Goal: Task Accomplishment & Management: Manage account settings

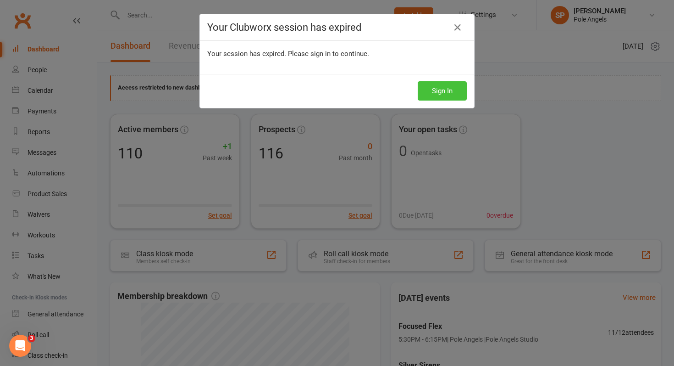
click at [444, 96] on button "Sign In" at bounding box center [442, 90] width 49 height 19
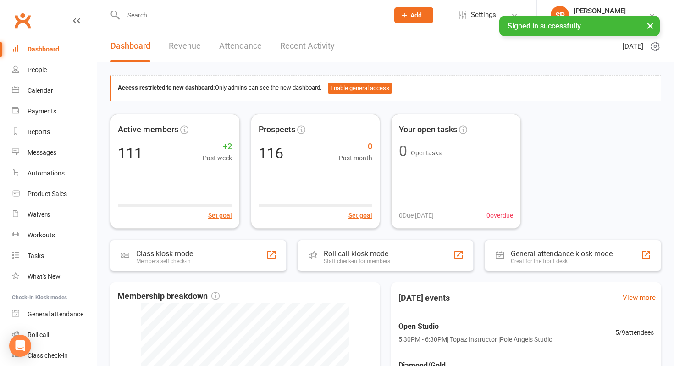
click at [314, 43] on link "Recent Activity" at bounding box center [307, 46] width 55 height 32
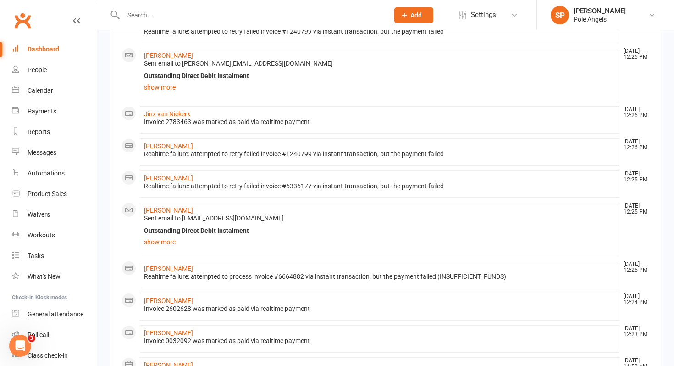
scroll to position [482, 0]
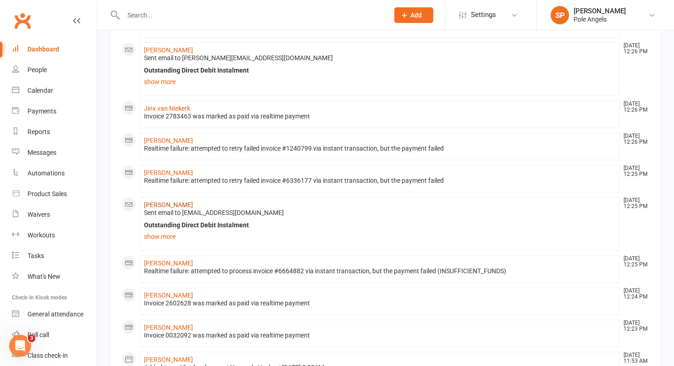
click at [165, 204] on link "[PERSON_NAME]" at bounding box center [168, 204] width 49 height 7
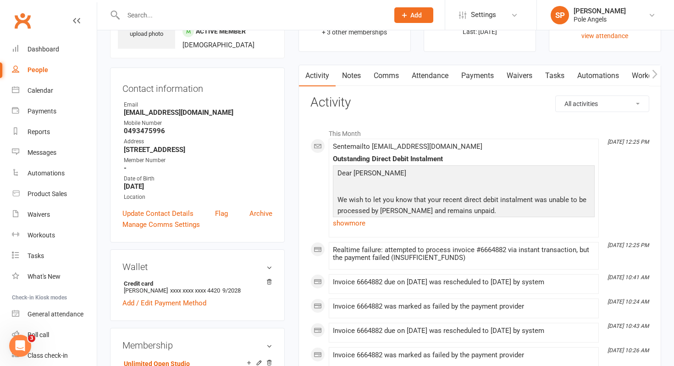
scroll to position [60, 0]
click at [482, 73] on link "Payments" at bounding box center [477, 75] width 45 height 21
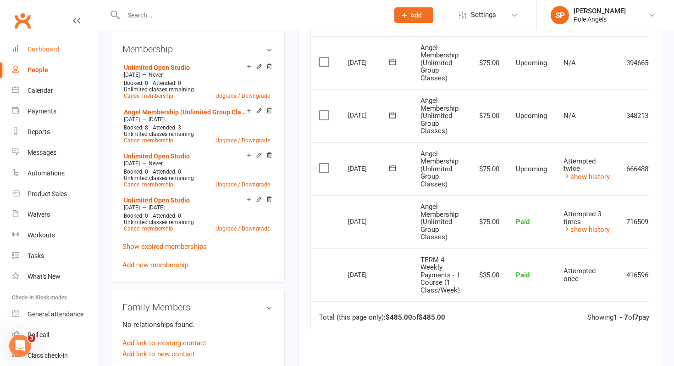
click at [34, 51] on div "Dashboard" at bounding box center [44, 48] width 32 height 7
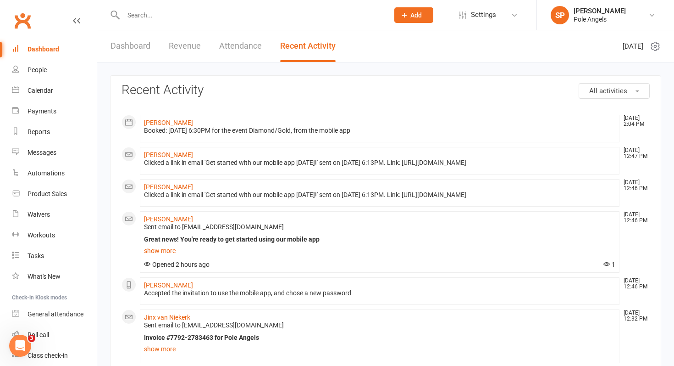
click at [143, 10] on input "text" at bounding box center [252, 15] width 262 height 13
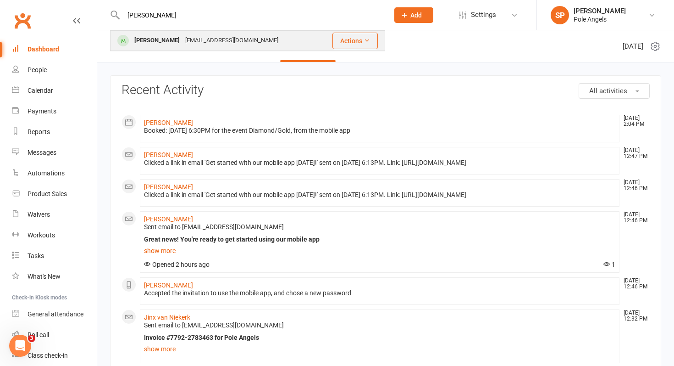
type input "[PERSON_NAME]"
click at [136, 42] on div "[PERSON_NAME]" at bounding box center [157, 40] width 51 height 13
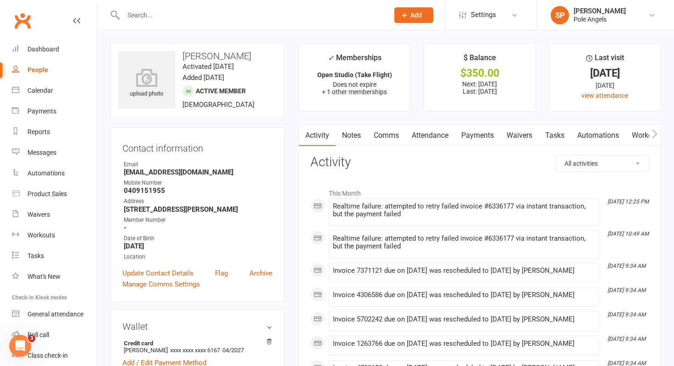
click at [478, 134] on link "Payments" at bounding box center [477, 135] width 45 height 21
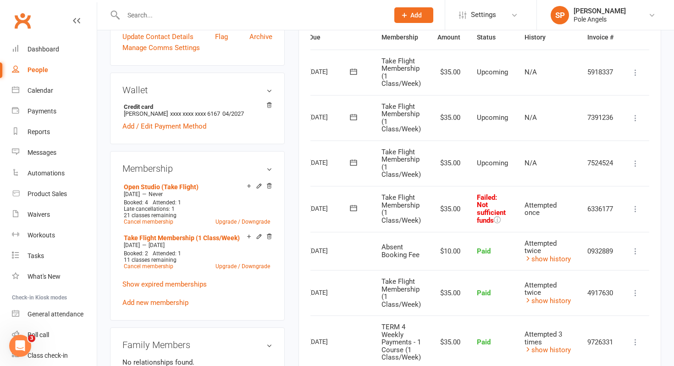
scroll to position [0, 41]
click at [637, 210] on icon at bounding box center [635, 208] width 9 height 9
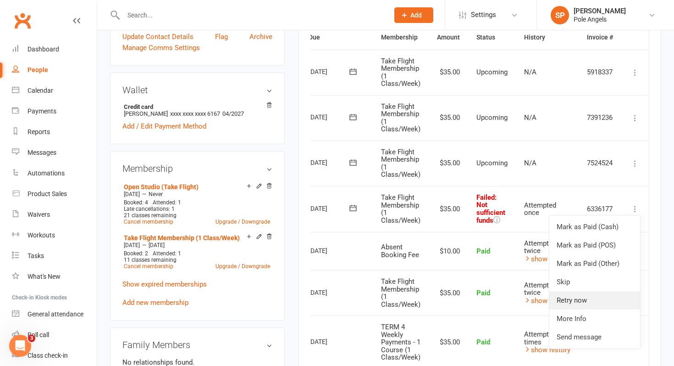
click at [575, 295] on link "Retry now" at bounding box center [595, 300] width 91 height 18
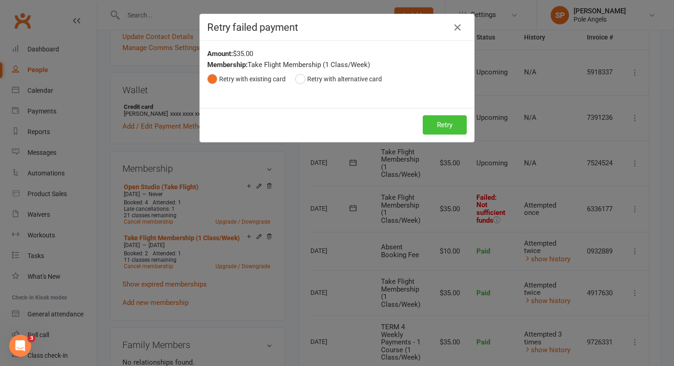
click at [438, 120] on button "Retry" at bounding box center [445, 124] width 44 height 19
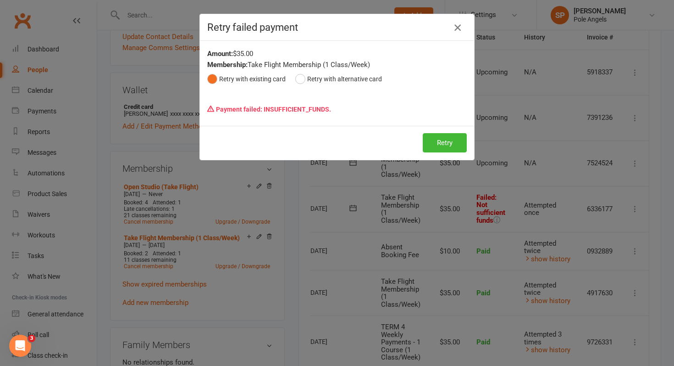
click at [457, 30] on icon "button" at bounding box center [457, 27] width 11 height 11
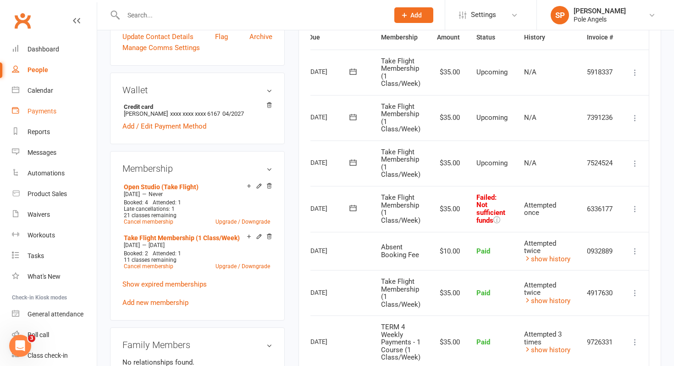
click at [37, 112] on div "Payments" at bounding box center [42, 110] width 29 height 7
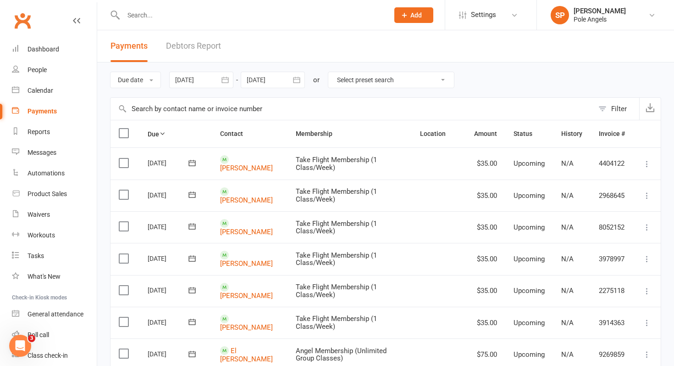
click at [373, 81] on select "Select preset search All failures All skipped payments All pending payments Suc…" at bounding box center [391, 80] width 126 height 16
select select "0"
type input "[DATE]"
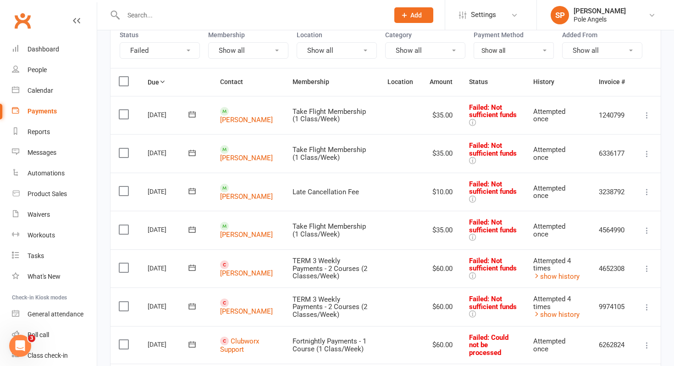
scroll to position [94, 0]
click at [648, 118] on icon at bounding box center [647, 114] width 9 height 9
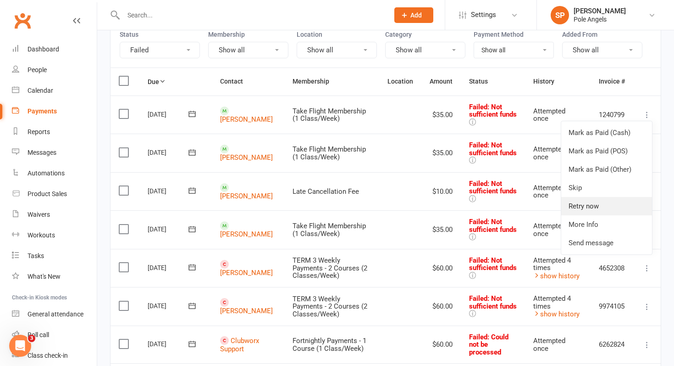
click at [585, 209] on link "Retry now" at bounding box center [607, 206] width 91 height 18
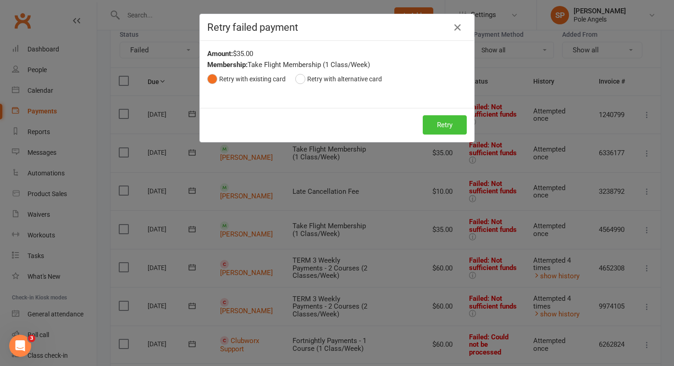
click at [444, 123] on button "Retry" at bounding box center [445, 124] width 44 height 19
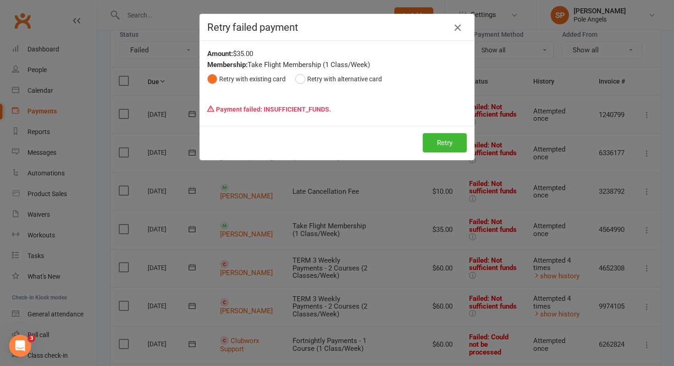
click at [459, 27] on icon "button" at bounding box center [457, 27] width 11 height 11
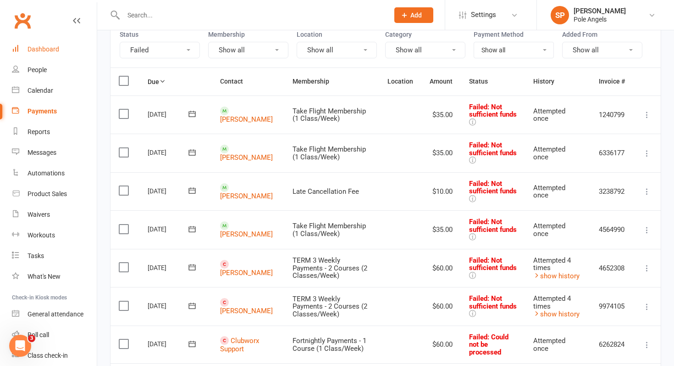
click at [45, 54] on link "Dashboard" at bounding box center [54, 49] width 85 height 21
